Goal: Task Accomplishment & Management: Manage account settings

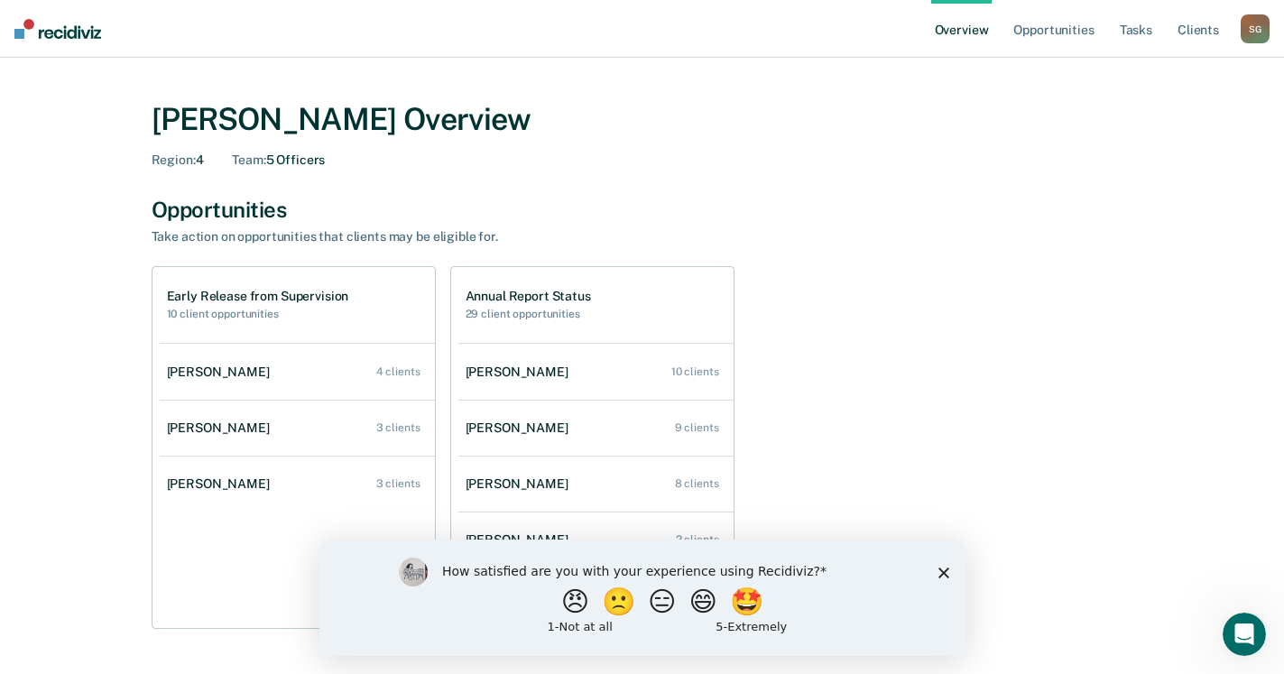
click at [942, 569] on icon "Close survey" at bounding box center [943, 572] width 11 height 11
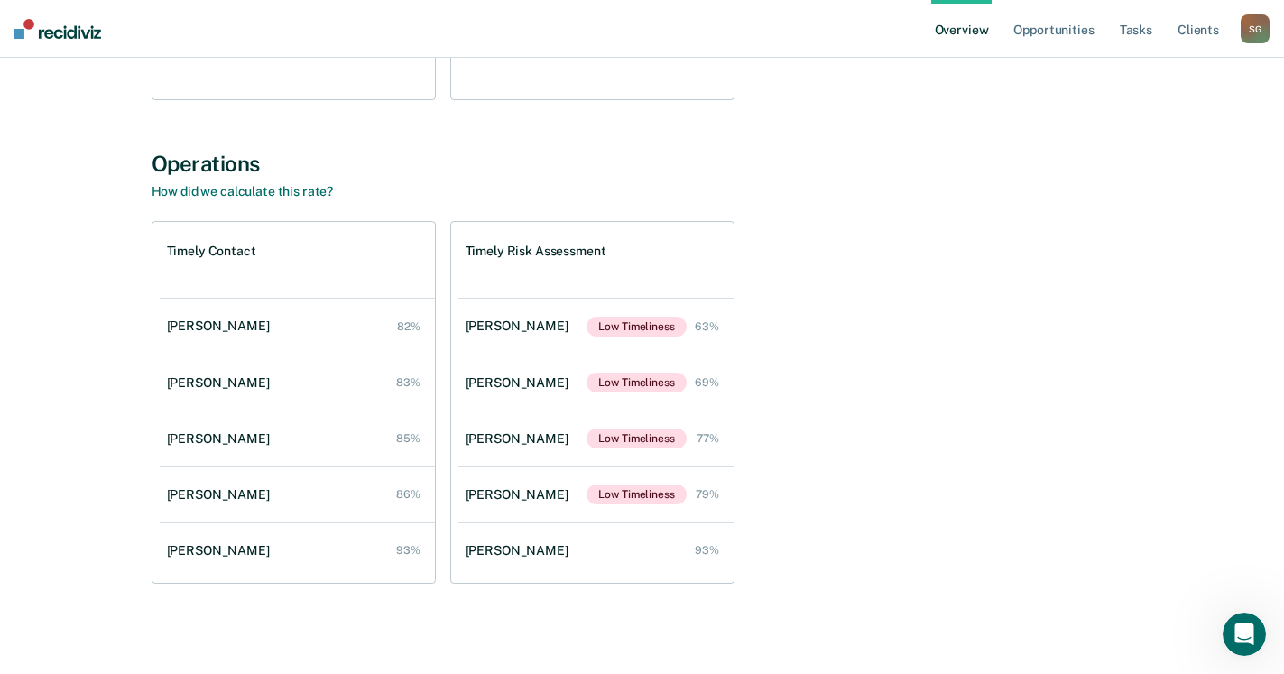
scroll to position [533, 0]
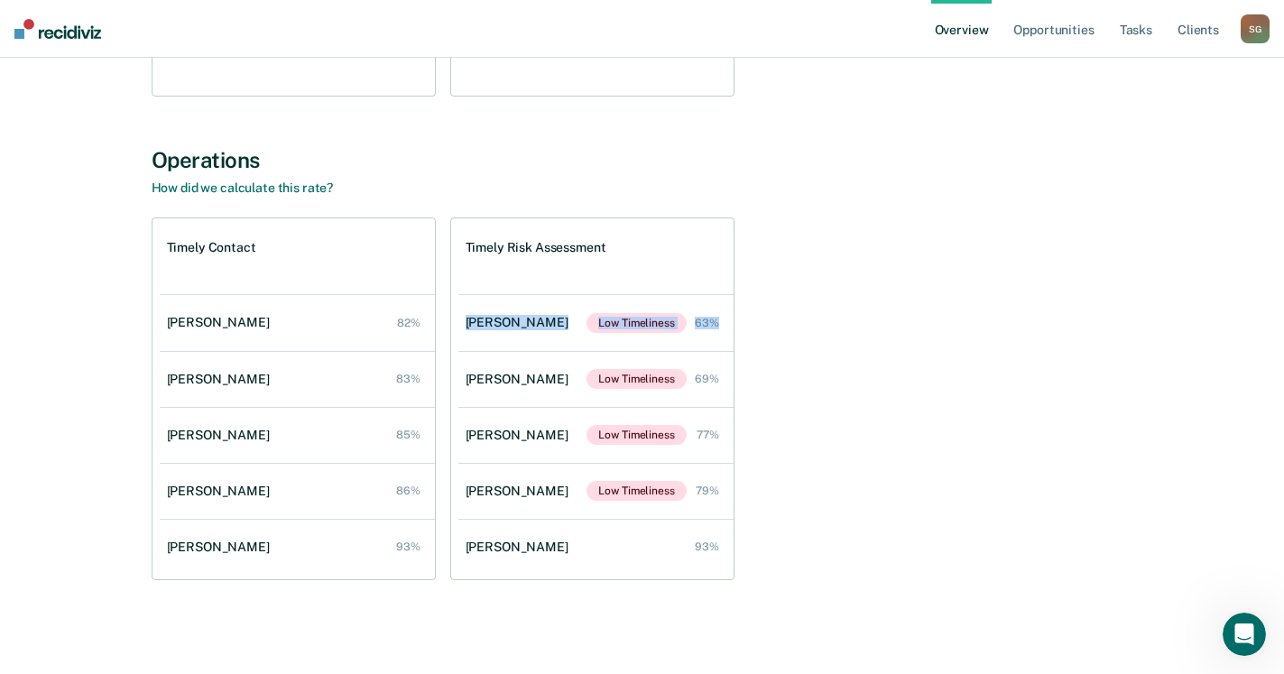
drag, startPoint x: 1000, startPoint y: 256, endPoint x: 744, endPoint y: 472, distance: 335.0
click at [923, 350] on div "Timely Contact [PERSON_NAME] 82% [PERSON_NAME] 83% [PERSON_NAME] 85% [PERSON_NA…" at bounding box center [643, 399] width 982 height 363
click at [896, 422] on div "Timely Contact [PERSON_NAME] 82% [PERSON_NAME] 83% [PERSON_NAME] 85% [PERSON_NA…" at bounding box center [643, 399] width 982 height 363
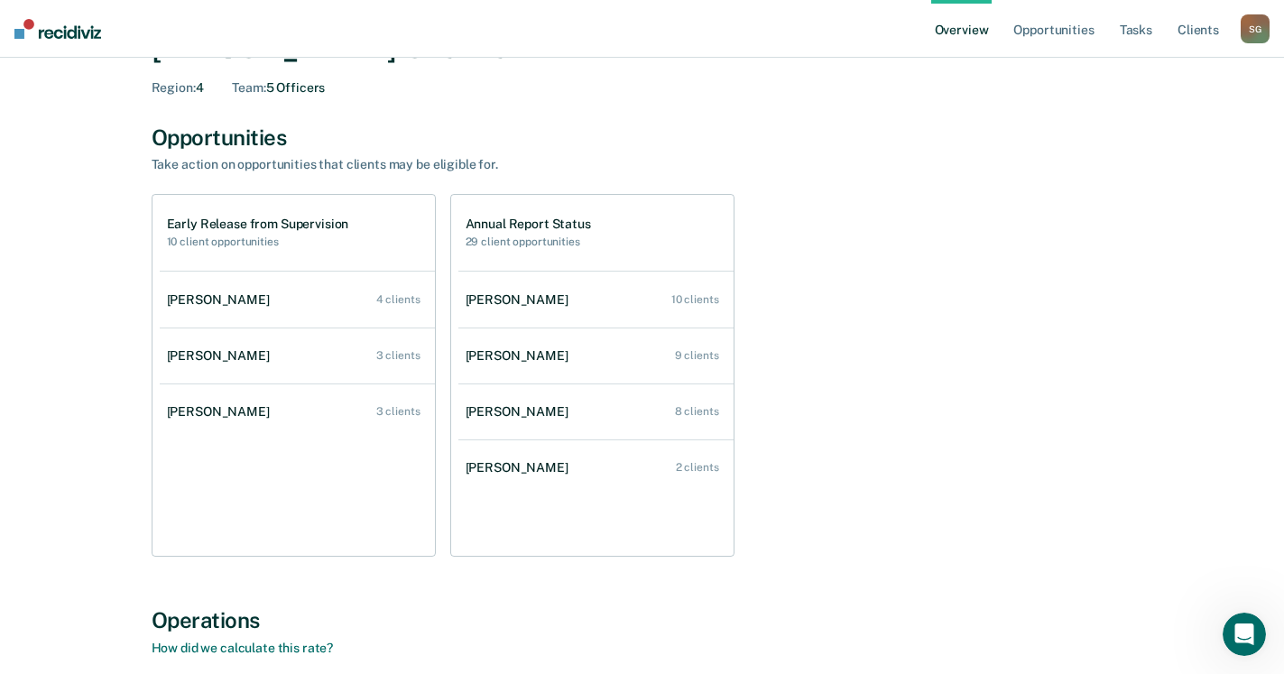
scroll to position [0, 0]
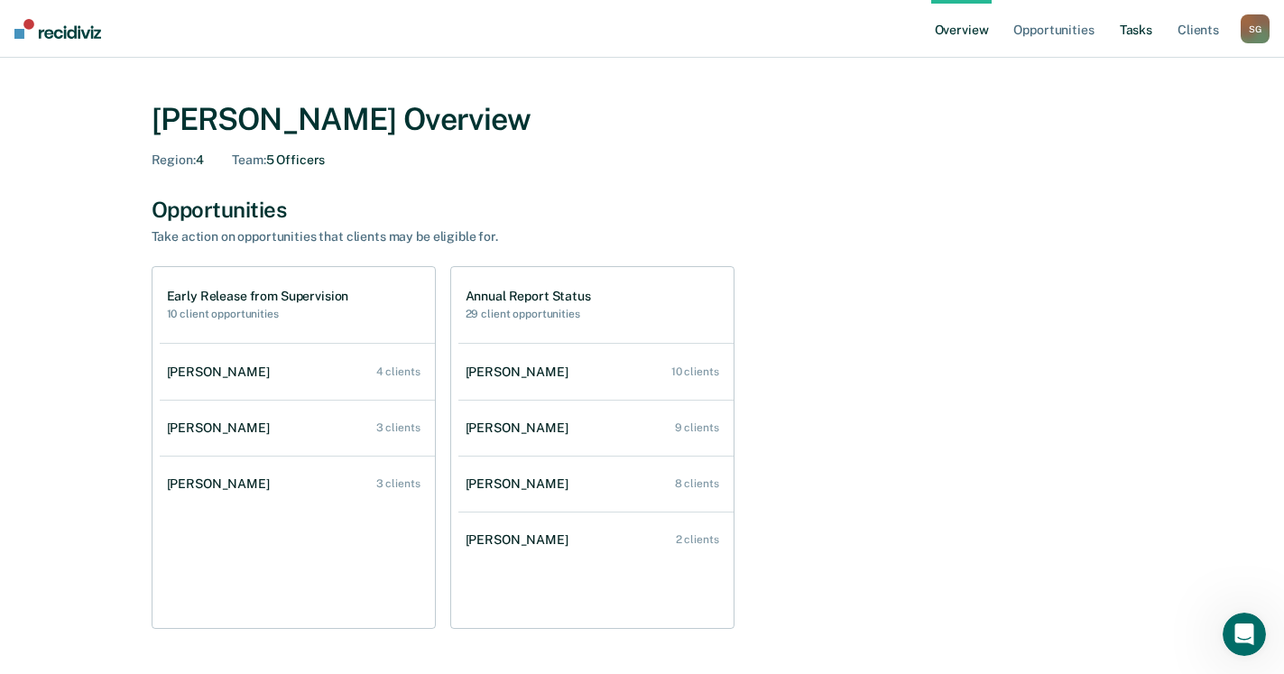
click at [1142, 14] on link "Tasks" at bounding box center [1136, 29] width 40 height 58
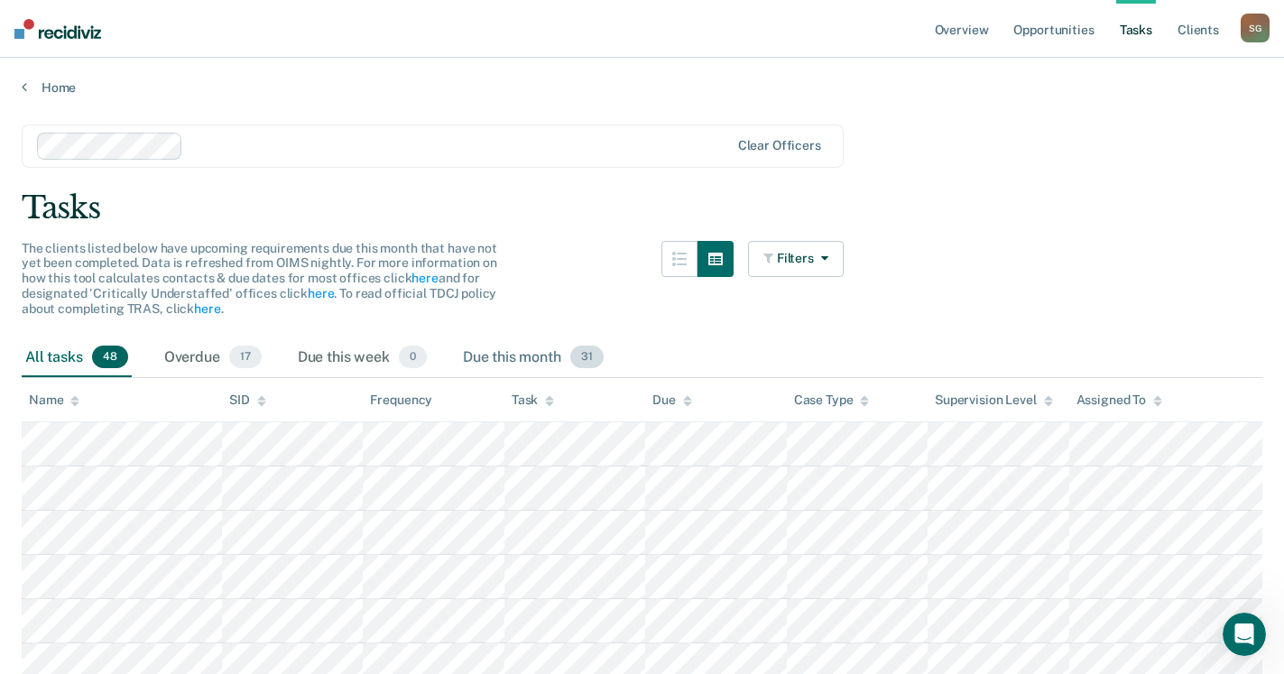
click at [520, 353] on div "Due this month 31" at bounding box center [533, 358] width 148 height 40
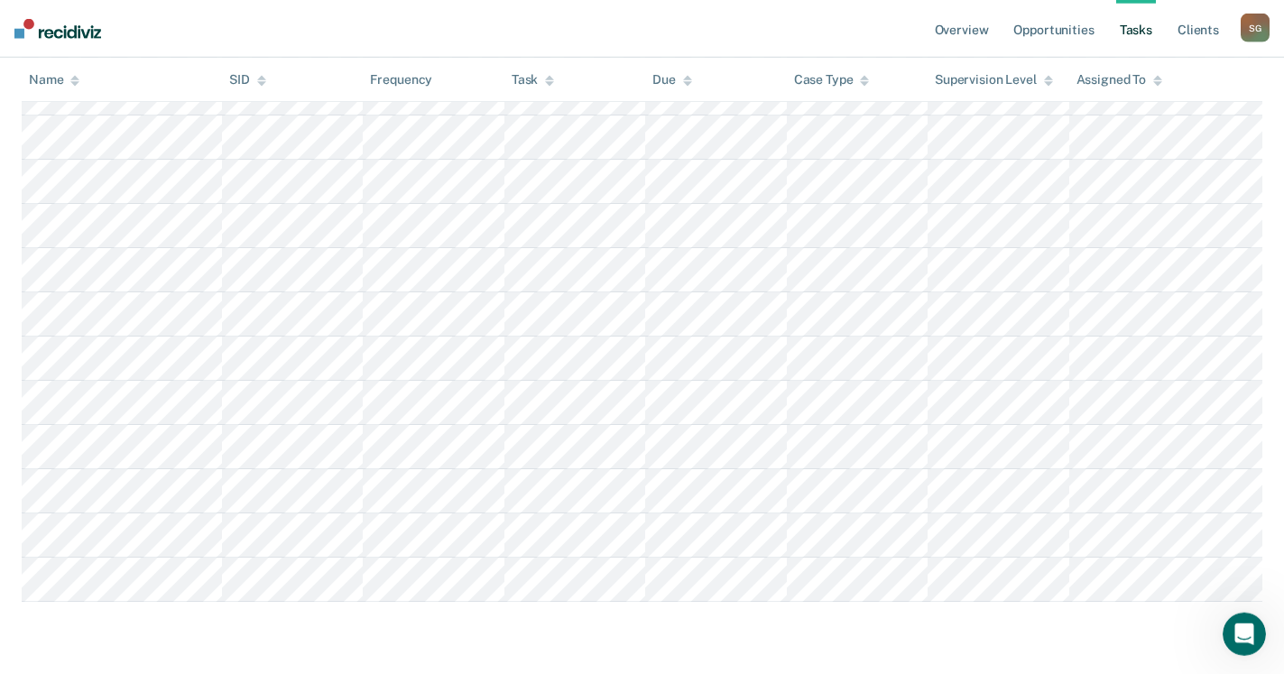
scroll to position [1341, 0]
